Goal: Information Seeking & Learning: Learn about a topic

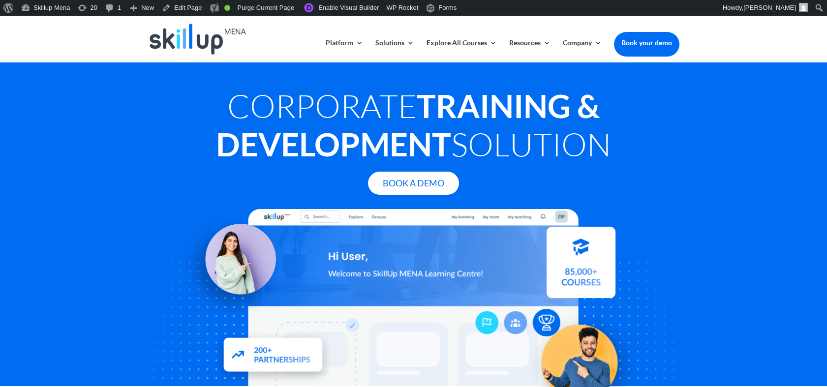
drag, startPoint x: 315, startPoint y: 126, endPoint x: 272, endPoint y: 114, distance: 45.1
click at [315, 126] on strong "Training & Development" at bounding box center [408, 125] width 384 height 77
click at [254, 103] on h1 "Corporate Training & Development Solution" at bounding box center [413, 128] width 531 height 82
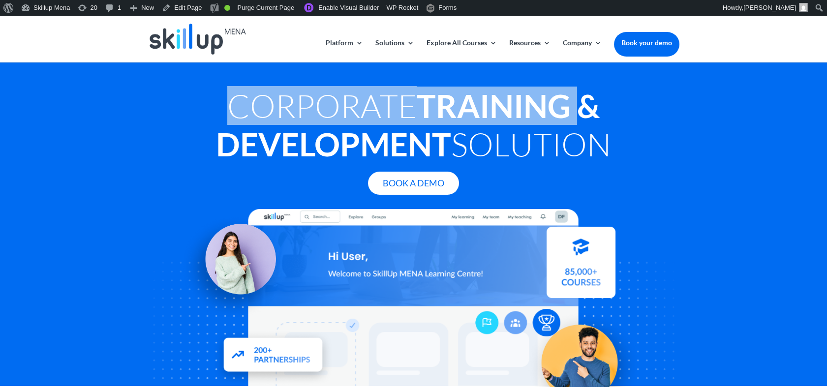
drag, startPoint x: 229, startPoint y: 99, endPoint x: 584, endPoint y: 90, distance: 355.2
click at [584, 90] on h1 "Corporate Training & Development Solution" at bounding box center [413, 128] width 531 height 82
copy h1 "Corporate Training"
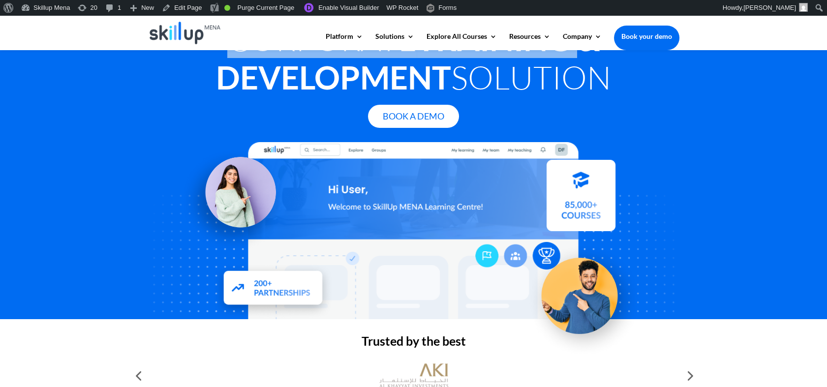
copy h1 "Corporate Training"
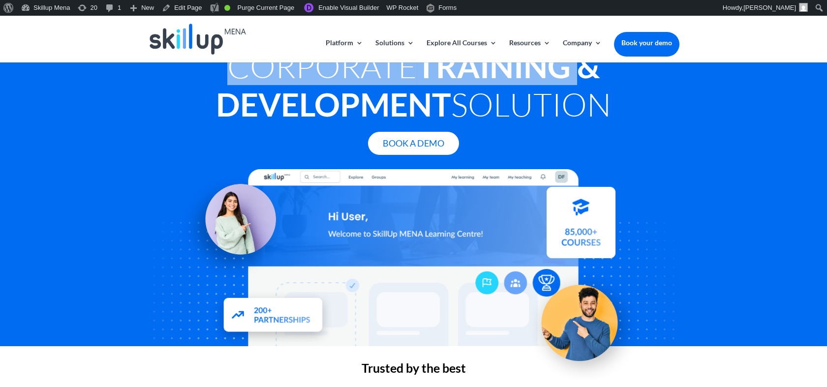
scroll to position [0, 0]
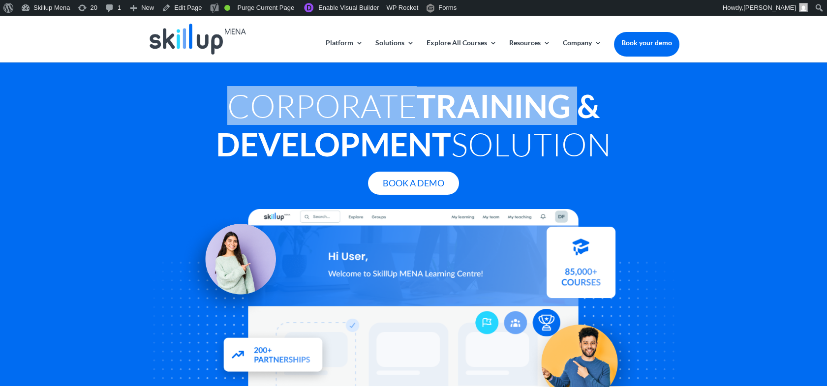
click at [514, 96] on strong "Training & Development" at bounding box center [408, 125] width 384 height 77
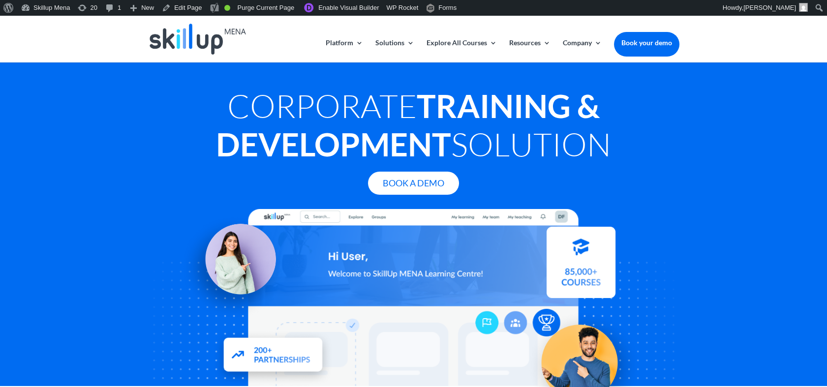
drag, startPoint x: 197, startPoint y: 148, endPoint x: 688, endPoint y: 135, distance: 491.9
click at [688, 135] on div "Corporate Training & Development Solution Book A Demo" at bounding box center [413, 224] width 827 height 324
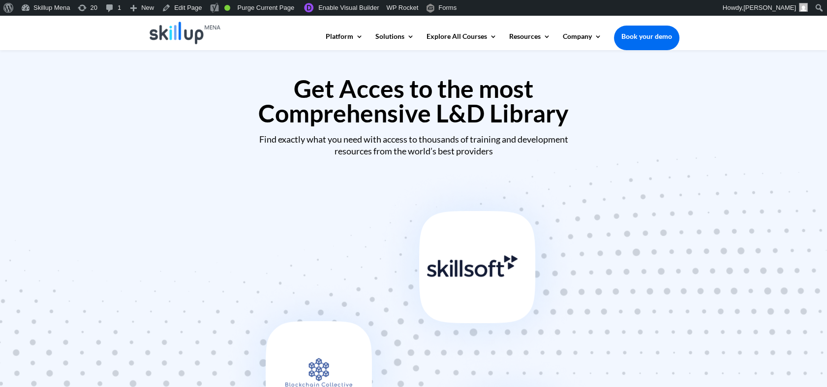
scroll to position [437, 0]
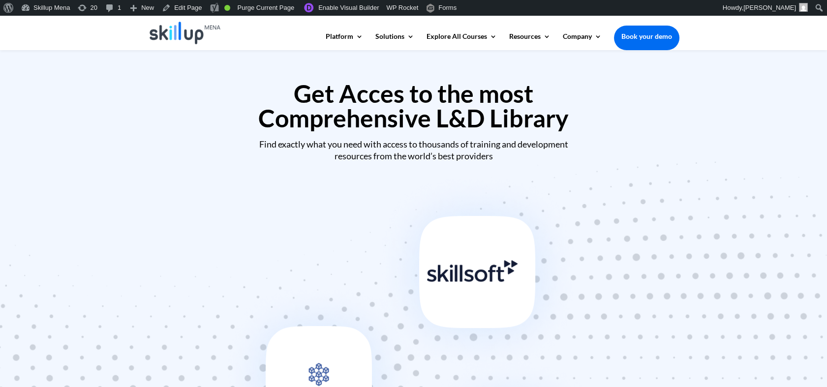
click at [467, 274] on img at bounding box center [413, 358] width 394 height 382
click at [401, 114] on h2 "Get Acces to the most Comprehensive L&D Library" at bounding box center [413, 108] width 531 height 54
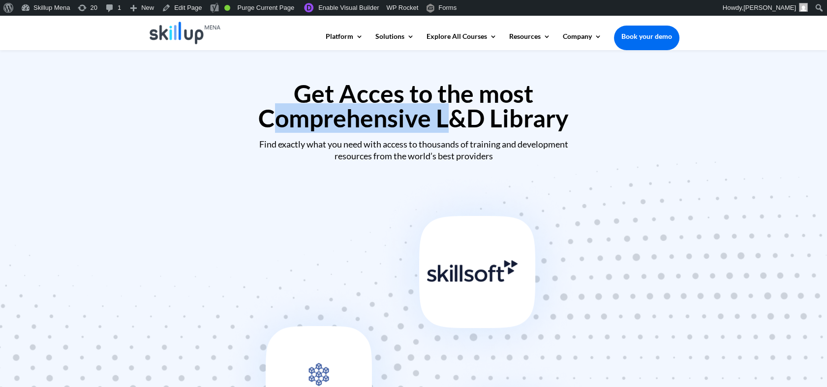
click at [401, 114] on h2 "Get Acces to the most Comprehensive L&D Library" at bounding box center [413, 108] width 531 height 54
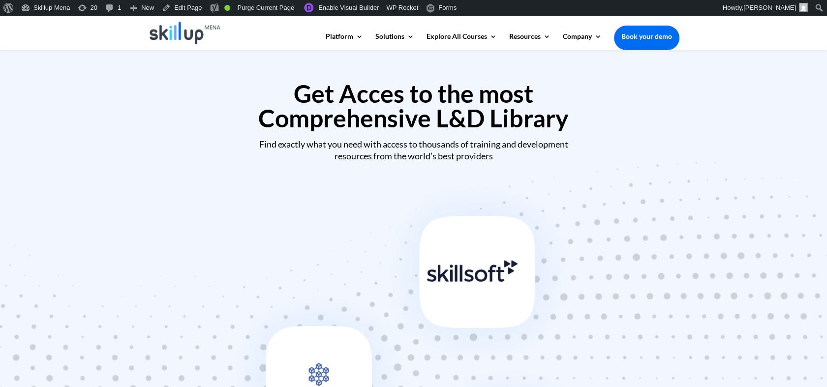
drag, startPoint x: 401, startPoint y: 114, endPoint x: 350, endPoint y: 90, distance: 56.3
click at [350, 90] on h2 "Get Acces to the most Comprehensive L&D Library" at bounding box center [413, 108] width 531 height 54
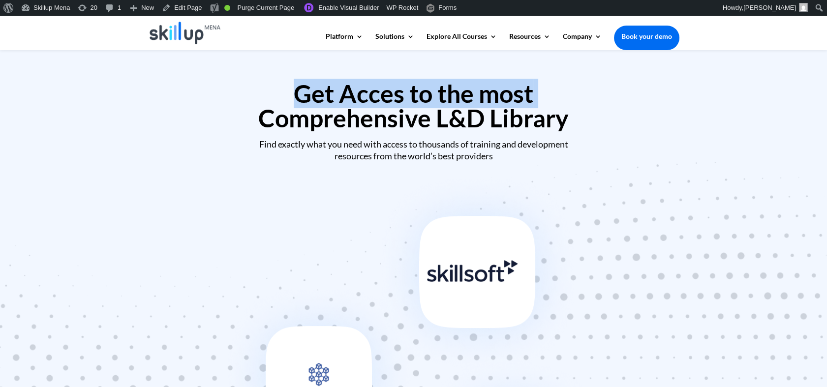
click at [350, 90] on h2 "Get Acces to the most Comprehensive L&D Library" at bounding box center [413, 108] width 531 height 54
click at [300, 99] on h2 "Get Acces to the most Comprehensive L&D Library" at bounding box center [413, 108] width 531 height 54
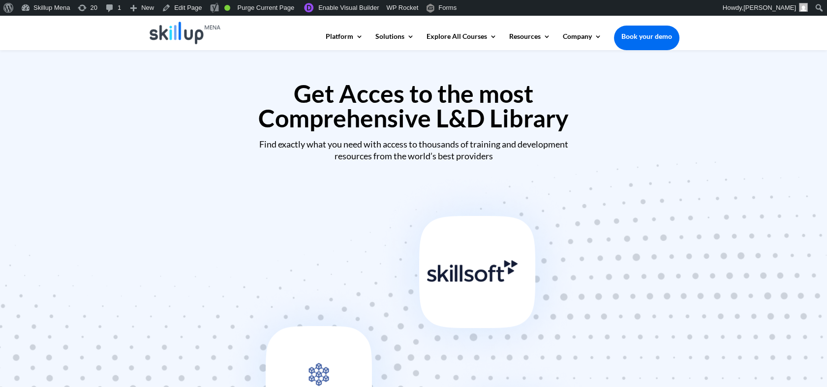
click at [311, 99] on h2 "Get Acces to the most Comprehensive L&D Library" at bounding box center [413, 108] width 531 height 54
drag, startPoint x: 311, startPoint y: 99, endPoint x: 361, endPoint y: 101, distance: 50.2
click at [361, 101] on h2 "Get Acces to the most Comprehensive L&D Library" at bounding box center [413, 108] width 531 height 54
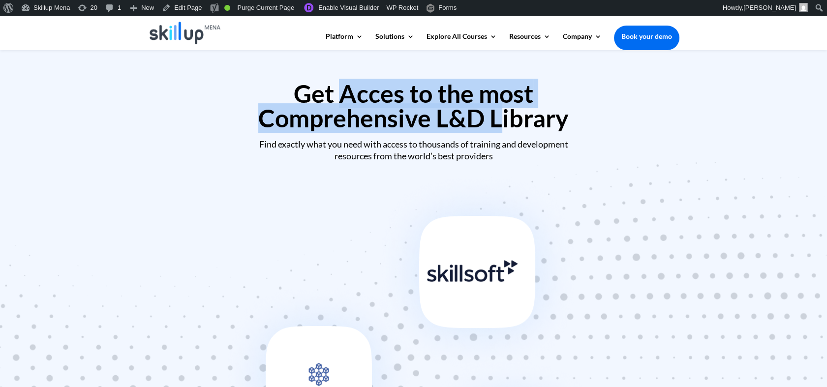
drag, startPoint x: 361, startPoint y: 101, endPoint x: 479, endPoint y: 113, distance: 118.1
click at [479, 113] on h2 "Get Acces to the most Comprehensive L&D Library" at bounding box center [413, 108] width 531 height 54
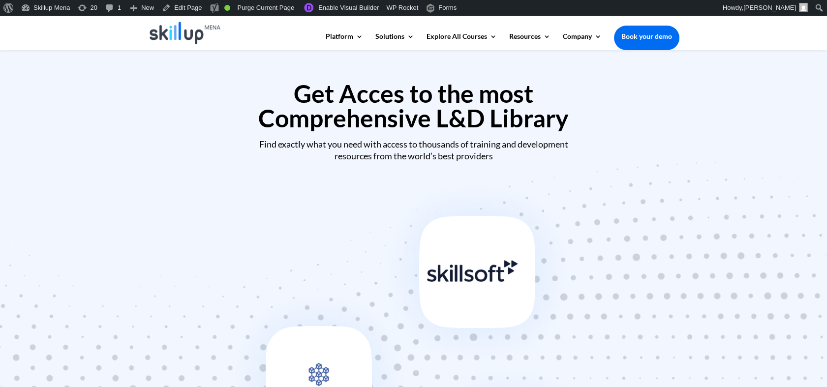
click at [301, 77] on div "Get Acces to the most Comprehensive L&D Library Find exactly what you need with…" at bounding box center [413, 117] width 531 height 98
click at [301, 89] on h2 "Get Acces to the most Comprehensive L&D Library" at bounding box center [413, 108] width 531 height 54
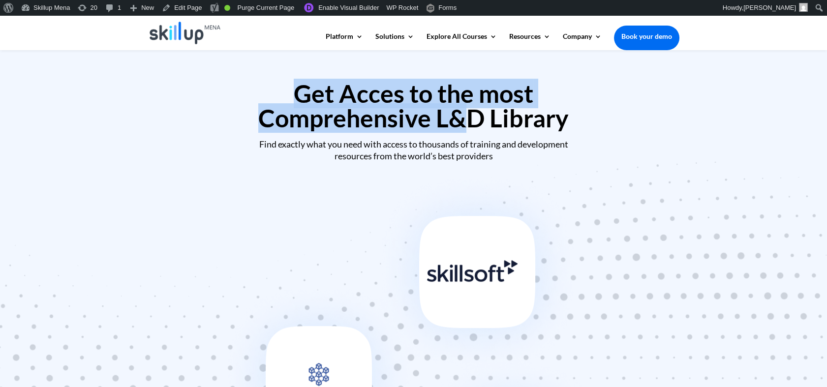
drag, startPoint x: 301, startPoint y: 89, endPoint x: 441, endPoint y: 112, distance: 142.1
click at [441, 112] on h2 "Get Acces to the most Comprehensive L&D Library" at bounding box center [413, 108] width 531 height 54
click at [432, 128] on h2 "Get Acces to the most Comprehensive L&D Library" at bounding box center [413, 108] width 531 height 54
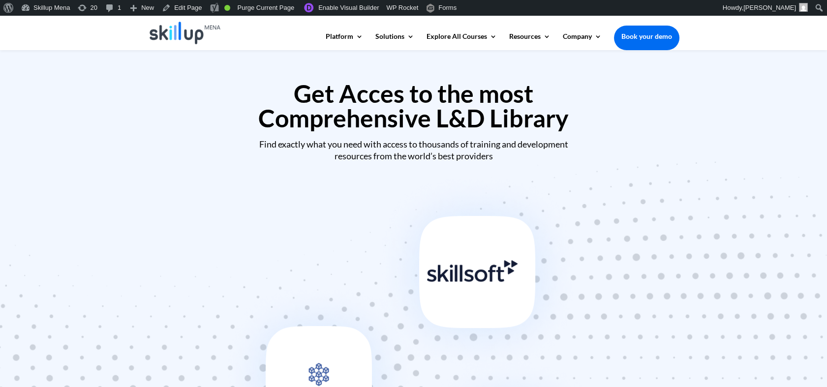
click at [403, 106] on h2 "Get Acces to the most Comprehensive L&D Library" at bounding box center [413, 108] width 531 height 54
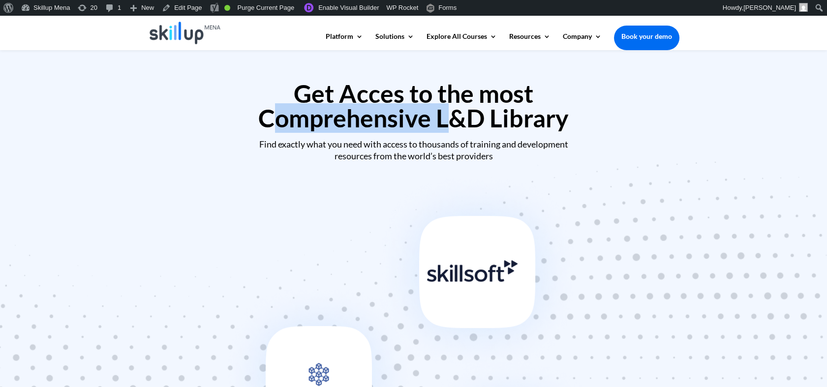
click at [403, 106] on h2 "Get Acces to the most Comprehensive L&D Library" at bounding box center [413, 108] width 531 height 54
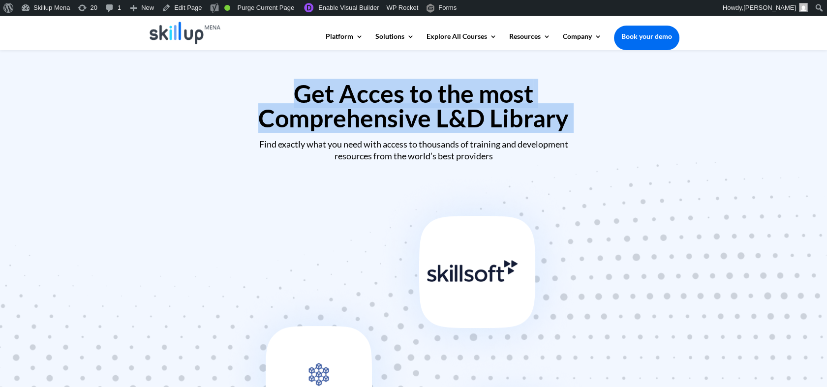
drag, startPoint x: 403, startPoint y: 106, endPoint x: 408, endPoint y: 90, distance: 16.5
click at [408, 90] on h2 "Get Acces to the most Comprehensive L&D Library" at bounding box center [413, 108] width 531 height 54
click at [377, 90] on h2 "Get Acces to the most Comprehensive L&D Library" at bounding box center [413, 108] width 531 height 54
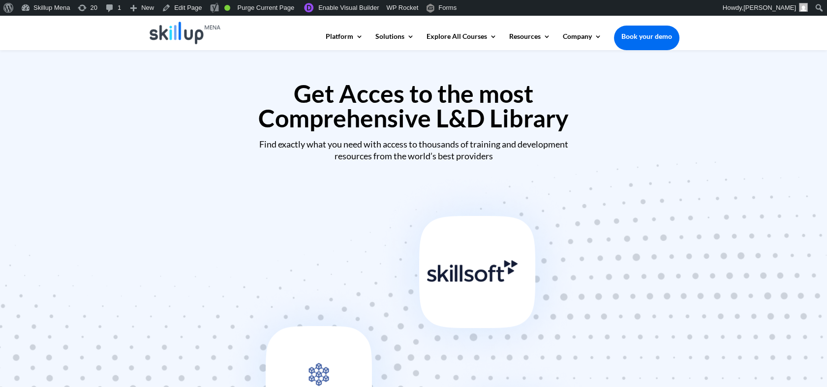
click at [435, 93] on h2 "Get Acces to the most Comprehensive L&D Library" at bounding box center [413, 108] width 531 height 54
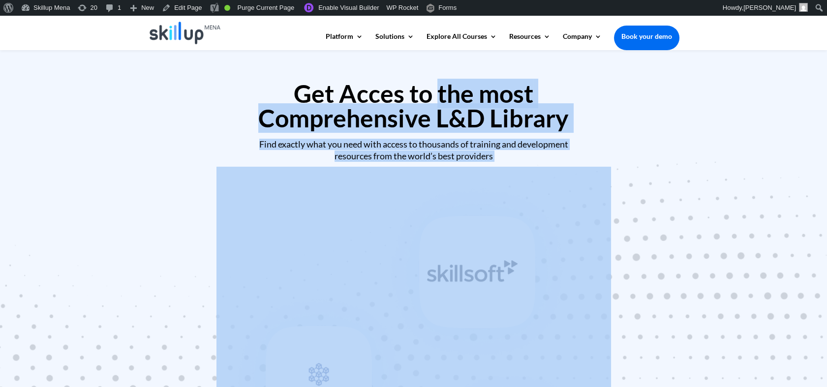
drag, startPoint x: 435, startPoint y: 93, endPoint x: 547, endPoint y: 152, distance: 127.4
click at [547, 152] on div "Get Acces to the most Comprehensive L&D Library Find exactly what you need with…" at bounding box center [413, 121] width 531 height 81
drag, startPoint x: 547, startPoint y: 152, endPoint x: 408, endPoint y: 129, distance: 141.2
click at [408, 129] on h2 "Get Acces to the most Comprehensive L&D Library" at bounding box center [413, 108] width 531 height 54
click at [401, 117] on h2 "Get Acces to the most Comprehensive L&D Library" at bounding box center [413, 108] width 531 height 54
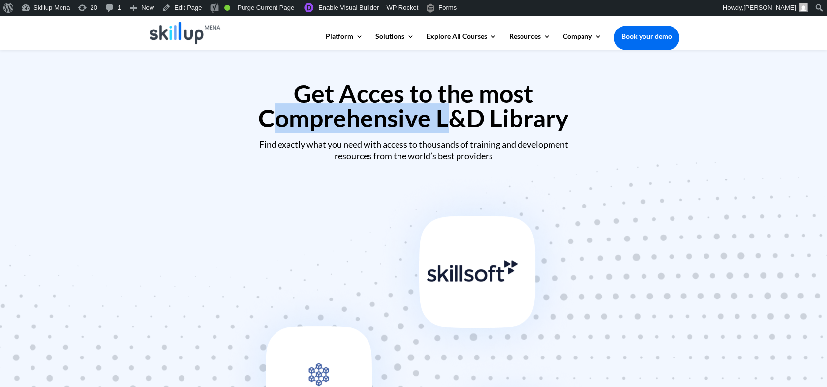
click at [401, 117] on h2 "Get Acces to the most Comprehensive L&D Library" at bounding box center [413, 108] width 531 height 54
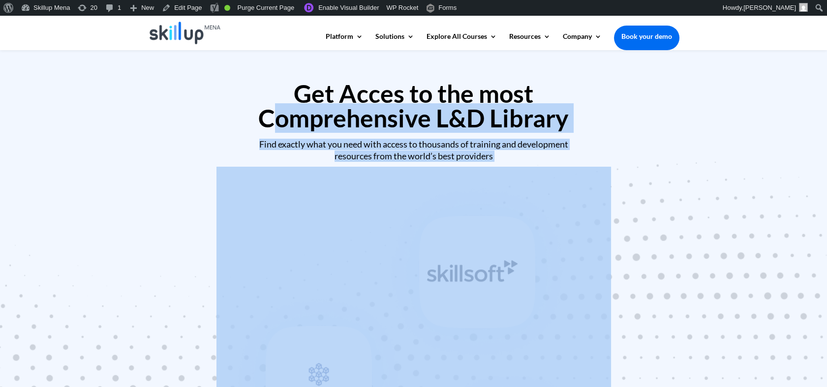
drag, startPoint x: 401, startPoint y: 117, endPoint x: 410, endPoint y: 154, distance: 38.8
click at [410, 154] on div "Get Acces to the most Comprehensive L&D Library Find exactly what you need with…" at bounding box center [413, 121] width 531 height 81
click at [564, 133] on h2 "Get Acces to the most Comprehensive L&D Library" at bounding box center [413, 108] width 531 height 54
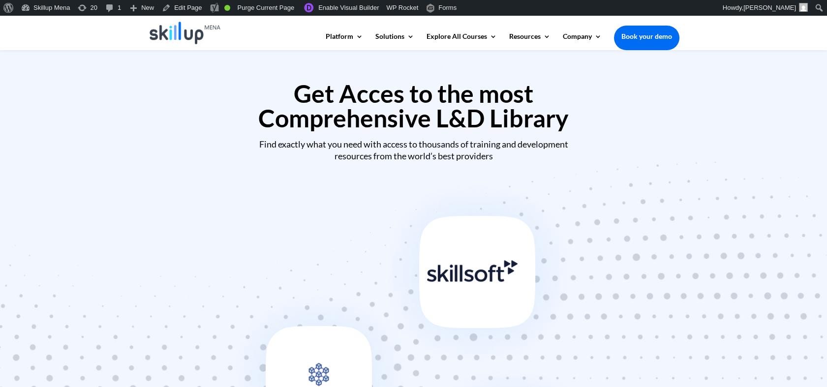
click at [515, 122] on h2 "Get Acces to the most Comprehensive L&D Library" at bounding box center [413, 108] width 531 height 54
drag, startPoint x: 515, startPoint y: 122, endPoint x: 411, endPoint y: 123, distance: 103.8
click at [411, 123] on h2 "Get Acces to the most Comprehensive L&D Library" at bounding box center [413, 108] width 531 height 54
click at [286, 110] on h2 "Get Acces to the most Comprehensive L&D Library" at bounding box center [413, 108] width 531 height 54
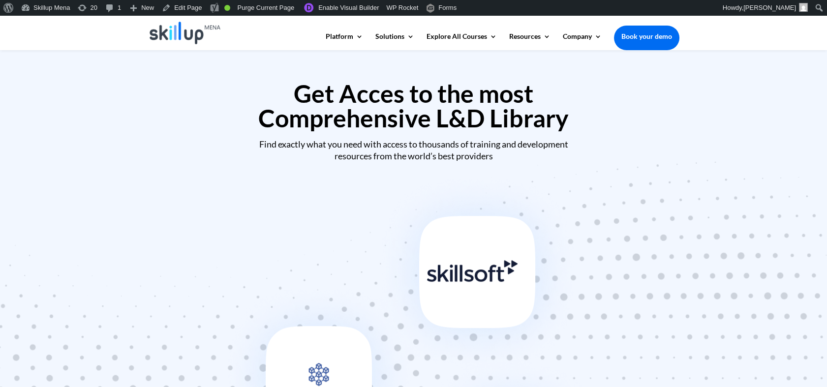
click at [450, 101] on h2 "Get Acces to the most Comprehensive L&D Library" at bounding box center [413, 108] width 531 height 54
click at [504, 315] on img at bounding box center [413, 358] width 394 height 382
click at [563, 341] on img at bounding box center [413, 358] width 394 height 382
click at [480, 122] on h2 "Get Acces to the most Comprehensive L&D Library" at bounding box center [413, 108] width 531 height 54
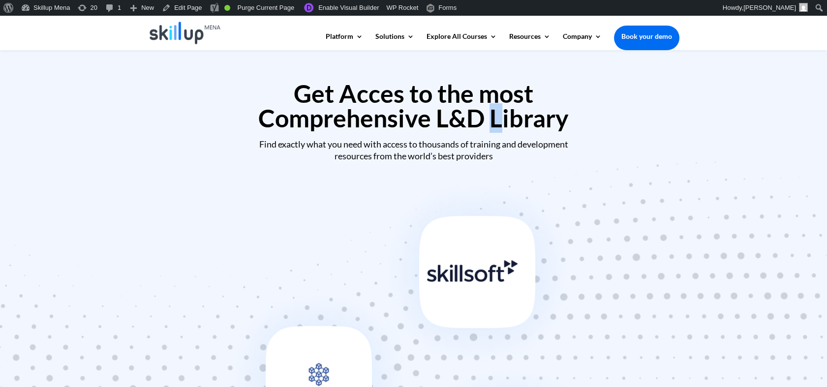
click at [480, 122] on h2 "Get Acces to the most Comprehensive L&D Library" at bounding box center [413, 108] width 531 height 54
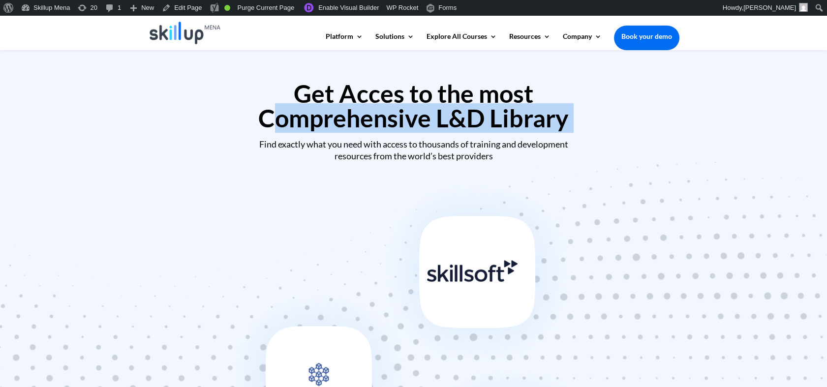
click at [480, 122] on h2 "Get Acces to the most Comprehensive L&D Library" at bounding box center [413, 108] width 531 height 54
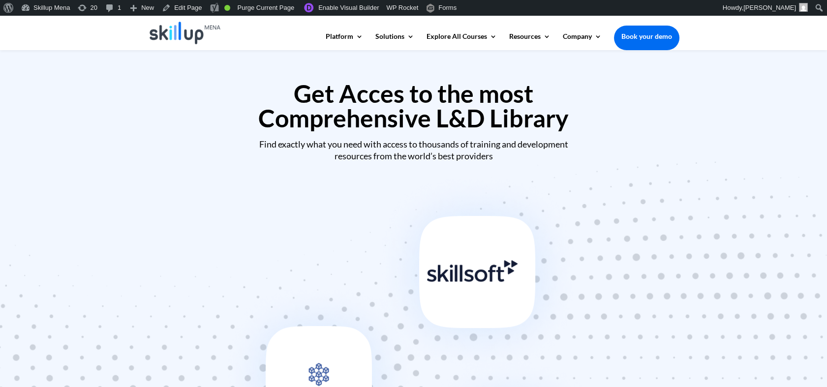
click at [208, 203] on div at bounding box center [413, 358] width 827 height 382
click at [345, 105] on h2 "Get Acces to the most Comprehensive L&D Library" at bounding box center [413, 108] width 531 height 54
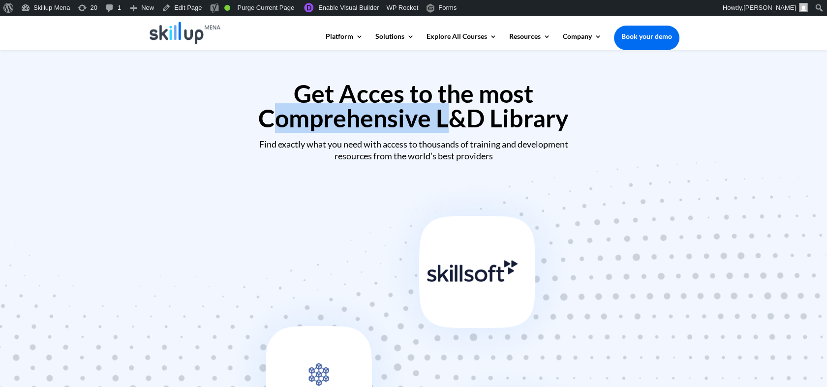
click at [345, 105] on h2 "Get Acces to the most Comprehensive L&D Library" at bounding box center [413, 108] width 531 height 54
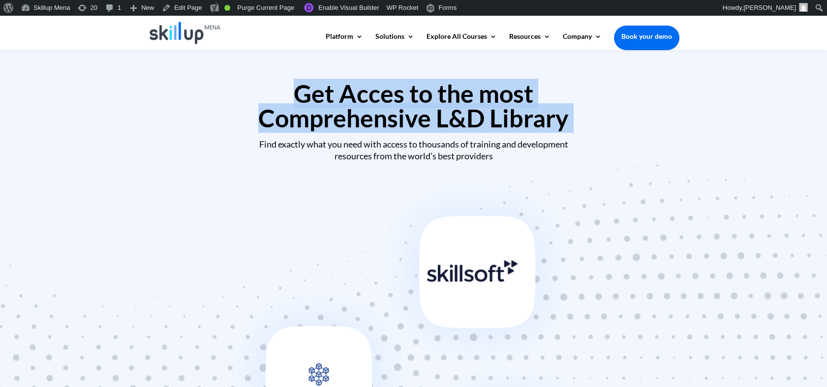
drag, startPoint x: 345, startPoint y: 105, endPoint x: 344, endPoint y: 94, distance: 11.4
click at [344, 94] on h2 "Get Acces to the most Comprehensive L&D Library" at bounding box center [413, 108] width 531 height 54
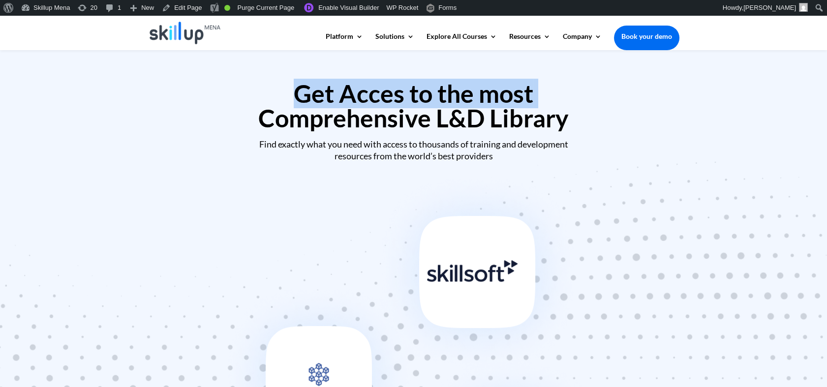
click at [344, 94] on h2 "Get Acces to the most Comprehensive L&D Library" at bounding box center [413, 108] width 531 height 54
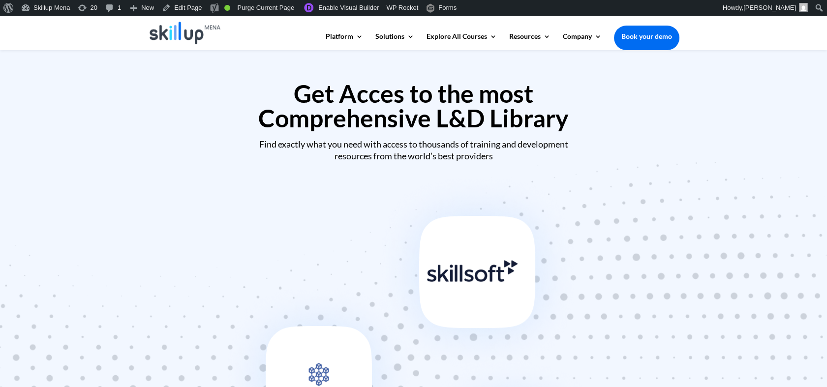
drag, startPoint x: 344, startPoint y: 94, endPoint x: 349, endPoint y: 106, distance: 13.2
click at [349, 106] on h2 "Get Acces to the most Comprehensive L&D Library" at bounding box center [413, 108] width 531 height 54
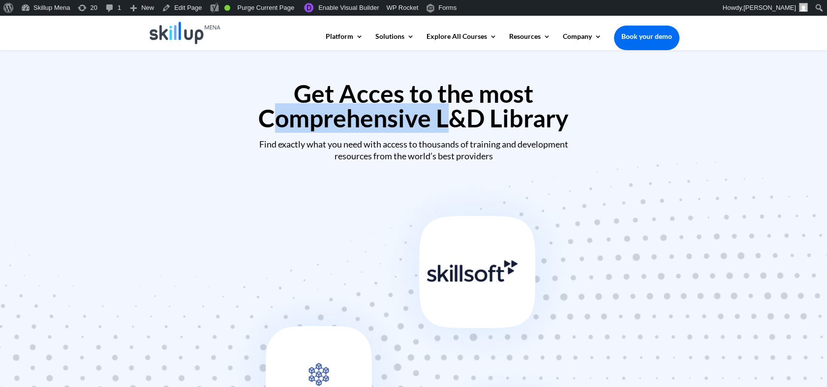
click at [349, 106] on h2 "Get Acces to the most Comprehensive L&D Library" at bounding box center [413, 108] width 531 height 54
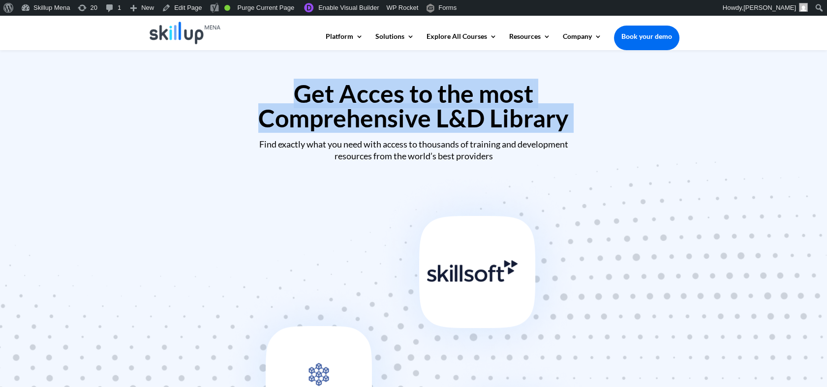
drag, startPoint x: 349, startPoint y: 106, endPoint x: 349, endPoint y: 97, distance: 8.9
click at [349, 97] on h2 "Get Acces to the most Comprehensive L&D Library" at bounding box center [413, 108] width 531 height 54
drag, startPoint x: 349, startPoint y: 97, endPoint x: 354, endPoint y: 109, distance: 12.5
click at [354, 109] on h2 "Get Acces to the most Comprehensive L&D Library" at bounding box center [413, 108] width 531 height 54
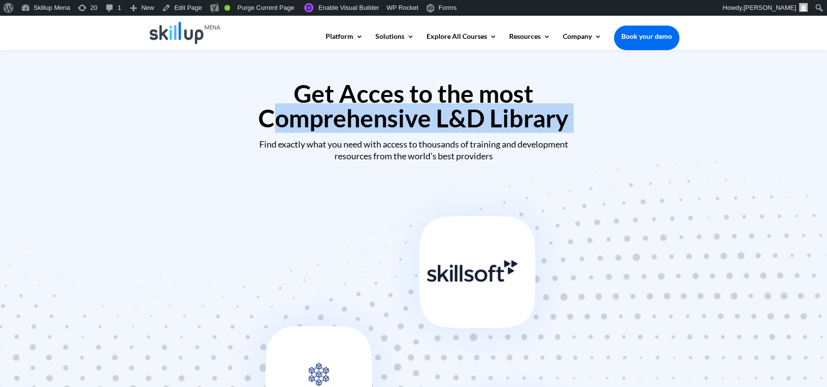
click at [354, 109] on h2 "Get Acces to the most Comprehensive L&D Library" at bounding box center [413, 108] width 531 height 54
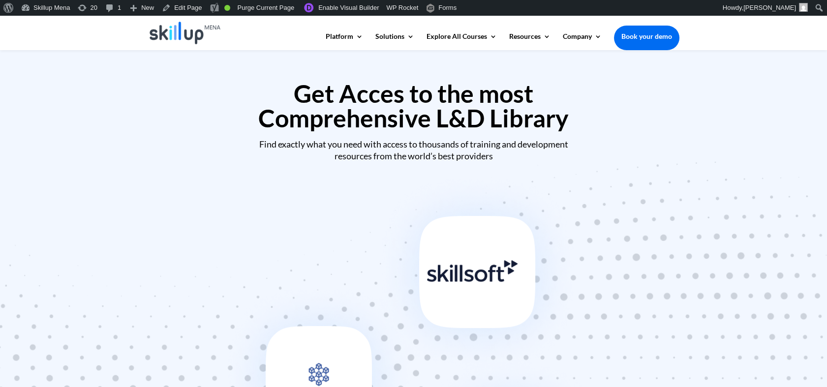
drag, startPoint x: 354, startPoint y: 109, endPoint x: 346, endPoint y: 93, distance: 17.6
click at [346, 93] on h2 "Get Acces to the most Comprehensive L&D Library" at bounding box center [413, 108] width 531 height 54
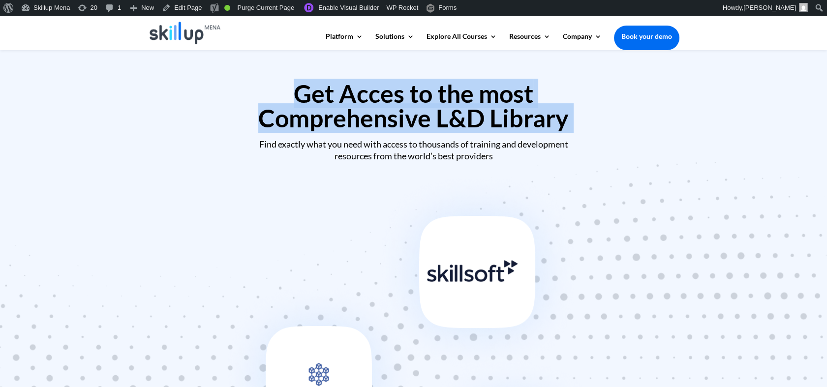
drag, startPoint x: 346, startPoint y: 93, endPoint x: 346, endPoint y: 130, distance: 36.9
click at [346, 130] on h2 "Get Acces to the most Comprehensive L&D Library" at bounding box center [413, 108] width 531 height 54
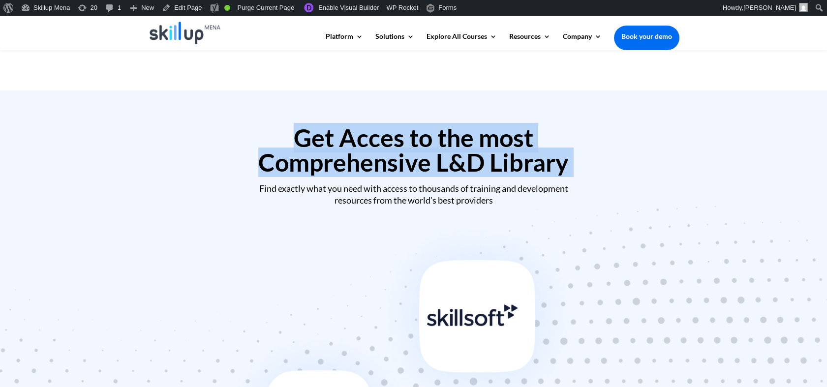
scroll to position [382, 0]
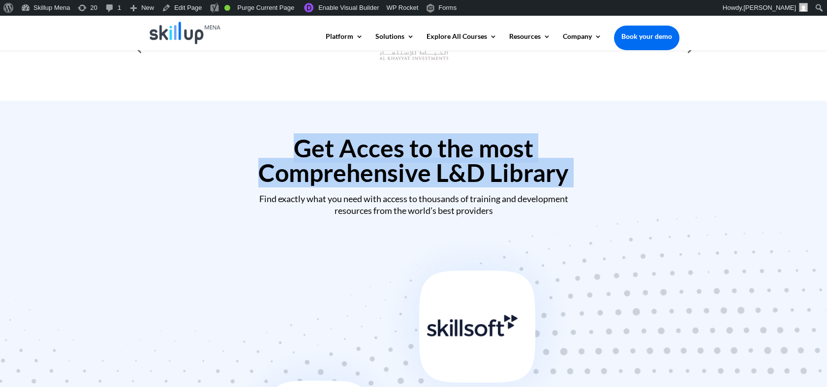
click at [356, 144] on h2 "Get Acces to the most Comprehensive L&D Library" at bounding box center [413, 163] width 531 height 54
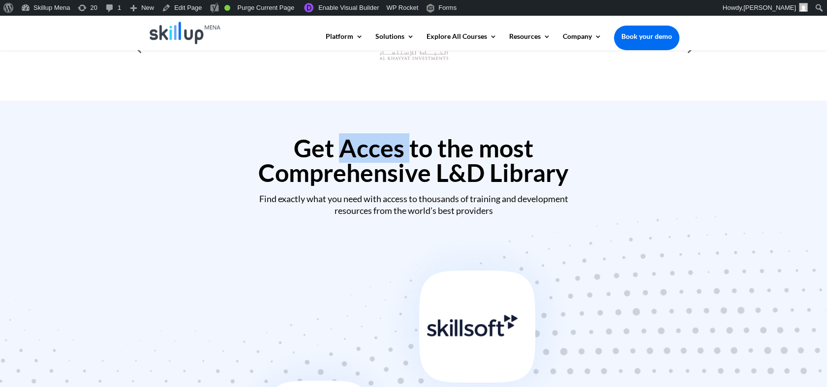
click at [356, 144] on h2 "Get Acces to the most Comprehensive L&D Library" at bounding box center [413, 163] width 531 height 54
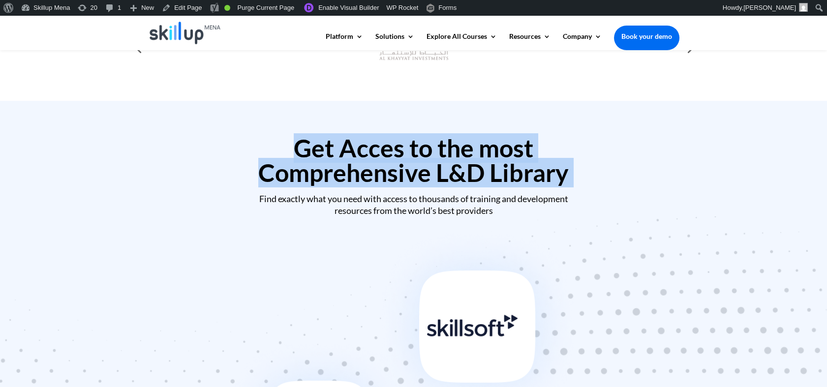
drag, startPoint x: 356, startPoint y: 144, endPoint x: 354, endPoint y: 184, distance: 40.9
click at [354, 184] on h2 "Get Acces to the most Comprehensive L&D Library" at bounding box center [413, 163] width 531 height 54
click at [369, 161] on h2 "Get Acces to the most Comprehensive L&D Library" at bounding box center [413, 163] width 531 height 54
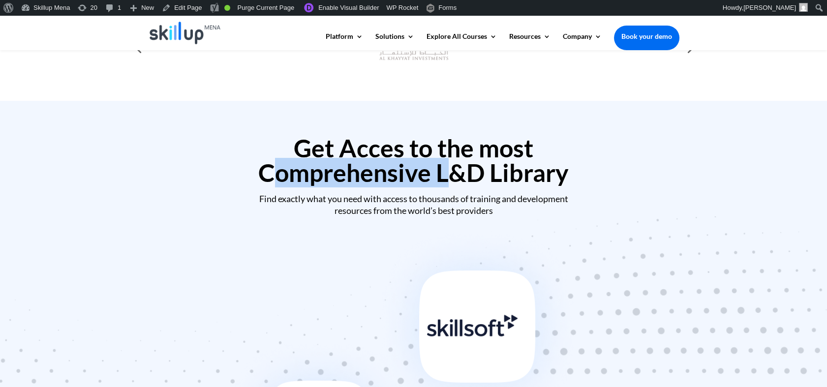
click at [369, 161] on h2 "Get Acces to the most Comprehensive L&D Library" at bounding box center [413, 163] width 531 height 54
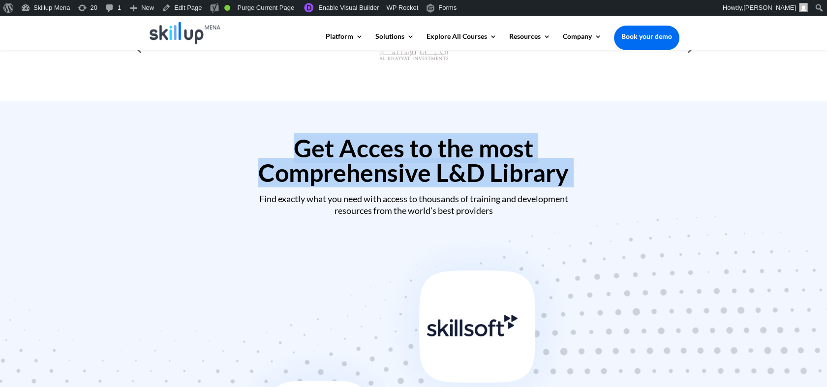
drag, startPoint x: 369, startPoint y: 161, endPoint x: 363, endPoint y: 146, distance: 16.3
click at [363, 146] on h2 "Get Acces to the most Comprehensive L&D Library" at bounding box center [413, 163] width 531 height 54
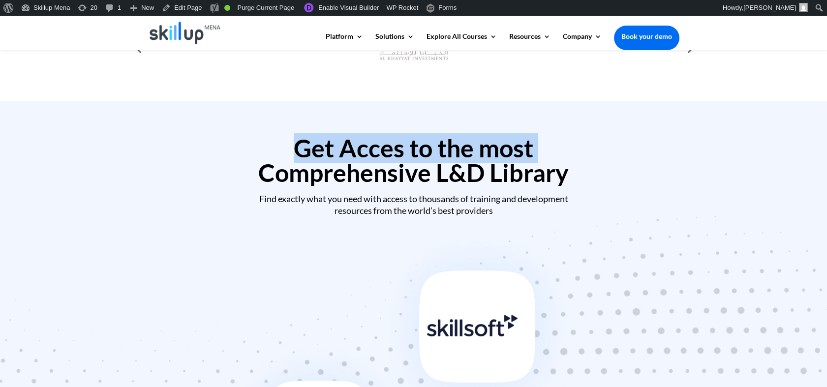
click at [363, 146] on h2 "Get Acces to the most Comprehensive L&D Library" at bounding box center [413, 163] width 531 height 54
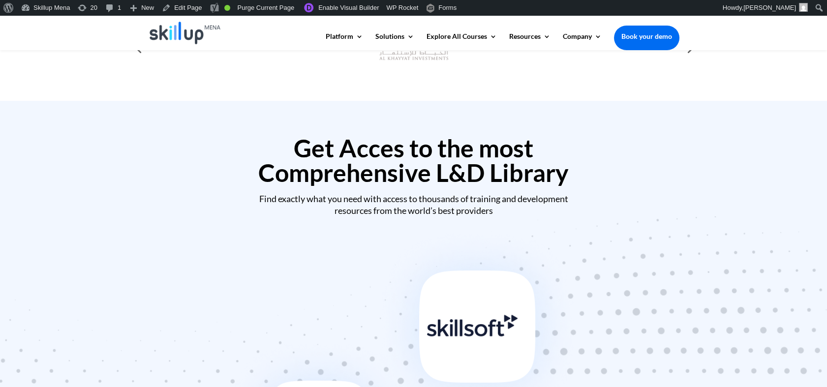
drag, startPoint x: 363, startPoint y: 146, endPoint x: 328, endPoint y: 208, distance: 71.6
click at [328, 208] on div "Find exactly what you need with access to thousands of training and development…" at bounding box center [413, 204] width 531 height 23
click at [290, 196] on div "Find exactly what you need with access to thousands of training and development…" at bounding box center [413, 204] width 531 height 23
drag, startPoint x: 290, startPoint y: 196, endPoint x: 357, endPoint y: 199, distance: 66.9
click at [357, 199] on div "Find exactly what you need with access to thousands of training and development…" at bounding box center [413, 204] width 531 height 23
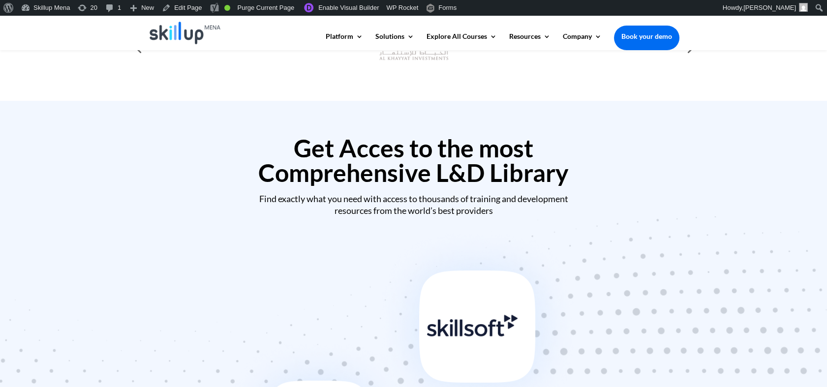
click at [429, 158] on h2 "Get Acces to the most Comprehensive L&D Library" at bounding box center [413, 163] width 531 height 54
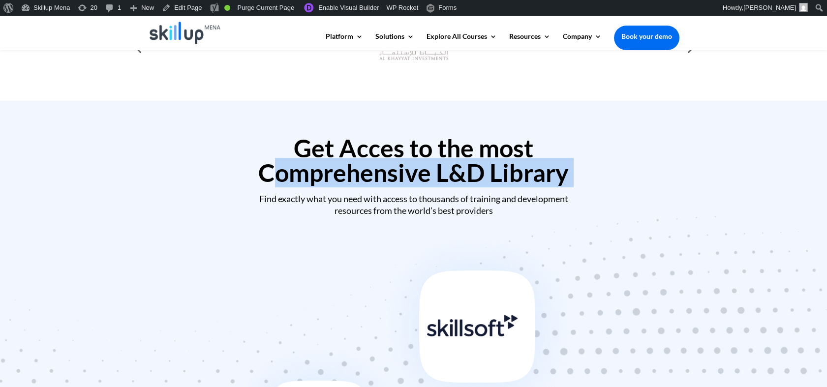
click at [429, 158] on h2 "Get Acces to the most Comprehensive L&D Library" at bounding box center [413, 163] width 531 height 54
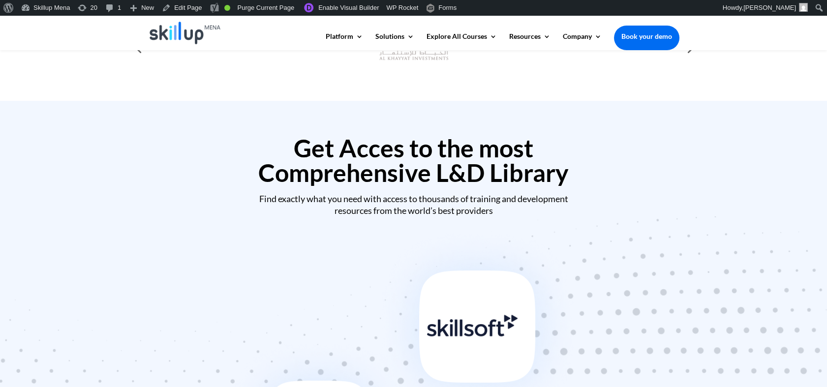
drag, startPoint x: 429, startPoint y: 158, endPoint x: 326, endPoint y: 143, distance: 104.9
click at [326, 143] on h2 "Get Acces to the most Comprehensive L&D Library" at bounding box center [413, 163] width 531 height 54
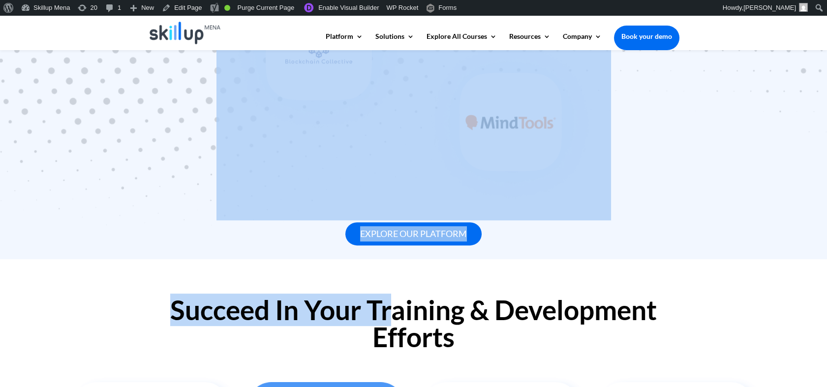
scroll to position [928, 0]
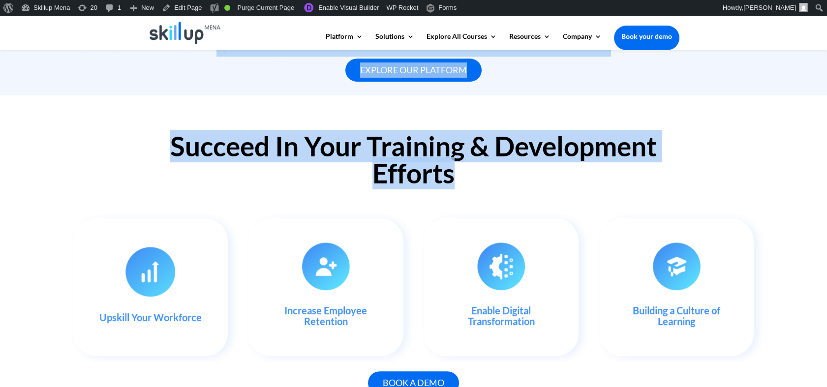
drag, startPoint x: 337, startPoint y: 151, endPoint x: 498, endPoint y: 182, distance: 163.9
click at [532, 199] on div "Succeed In Your Training & Development Efforts" at bounding box center [413, 162] width 531 height 86
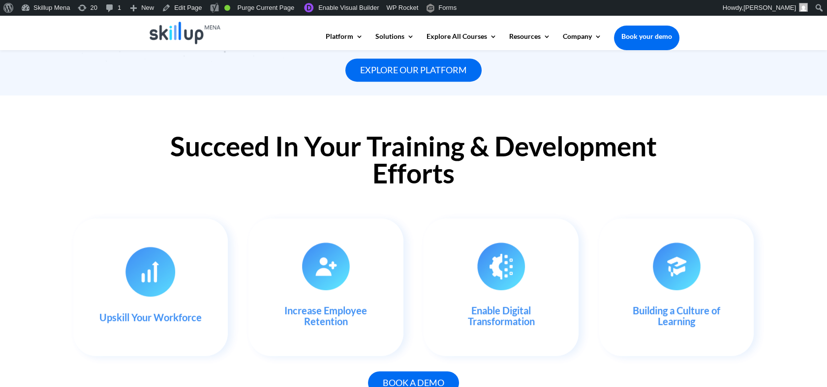
click at [455, 167] on h2 "Succeed In Your Training & Development Efforts" at bounding box center [413, 162] width 531 height 59
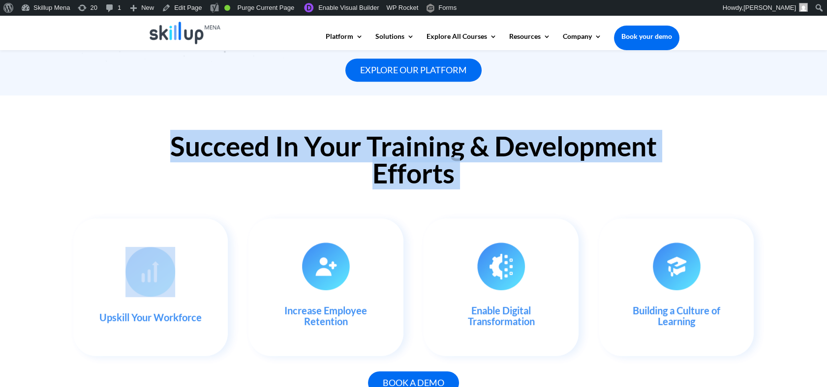
click at [455, 167] on h2 "Succeed In Your Training & Development Efforts" at bounding box center [413, 162] width 531 height 59
drag, startPoint x: 455, startPoint y: 167, endPoint x: 422, endPoint y: 149, distance: 37.4
click at [422, 149] on h2 "Succeed In Your Training & Development Efforts" at bounding box center [413, 162] width 531 height 59
